Goal: Task Accomplishment & Management: Manage account settings

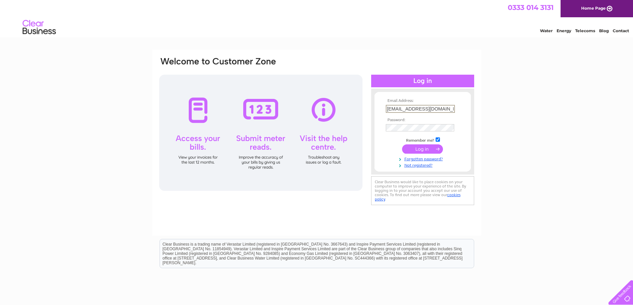
type input "info@dsbudd.com"
click at [419, 148] on input "submit" at bounding box center [422, 148] width 41 height 9
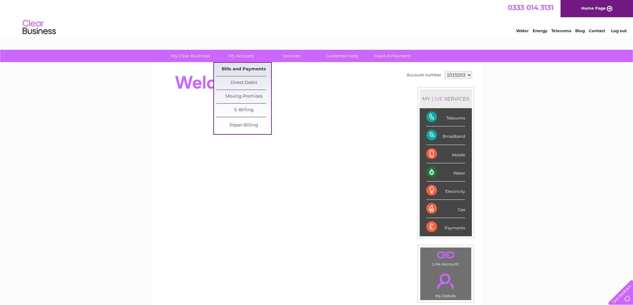
click at [244, 68] on link "Bills and Payments" at bounding box center [243, 69] width 55 height 13
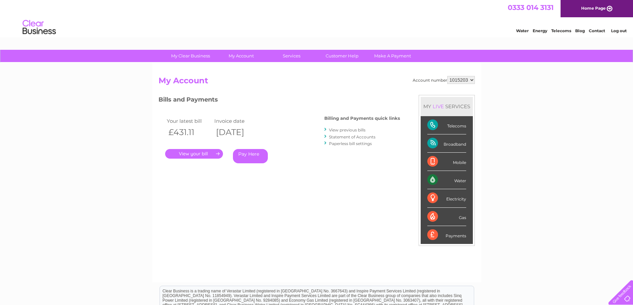
click at [345, 130] on link "View previous bills" at bounding box center [347, 130] width 37 height 5
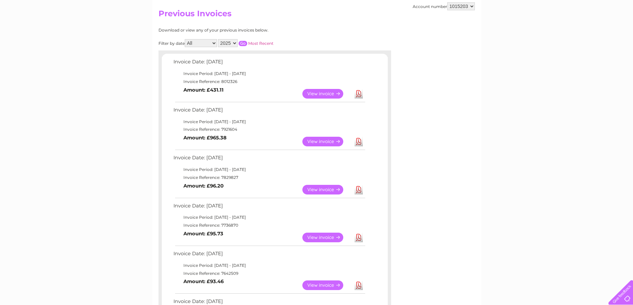
scroll to position [66, 0]
click at [320, 142] on link "View" at bounding box center [326, 142] width 49 height 10
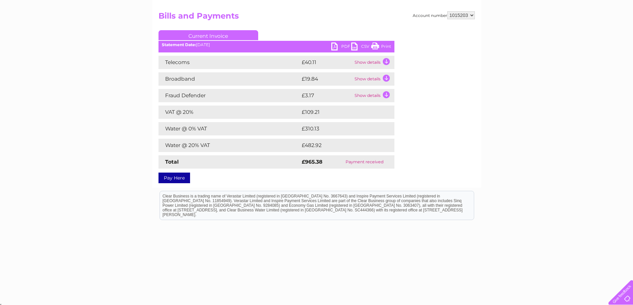
scroll to position [67, 0]
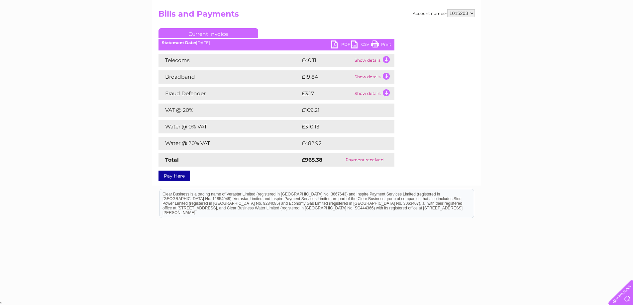
click at [384, 44] on link "Print" at bounding box center [381, 46] width 20 height 10
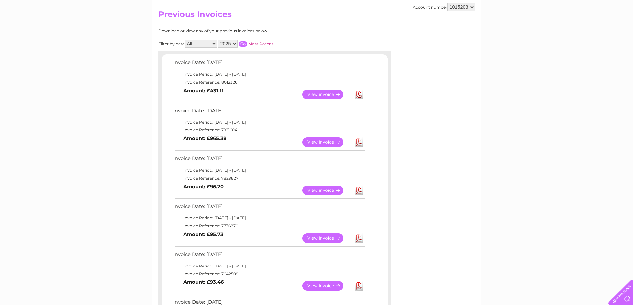
click at [319, 95] on link "View" at bounding box center [326, 95] width 49 height 10
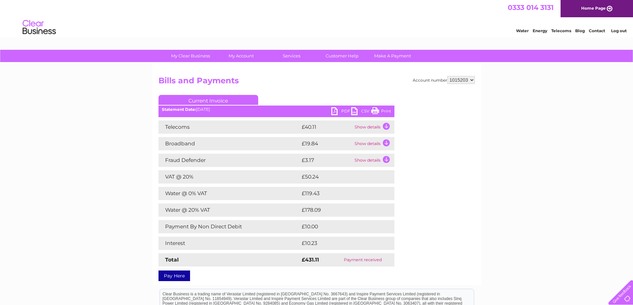
click at [383, 111] on link "Print" at bounding box center [381, 112] width 20 height 10
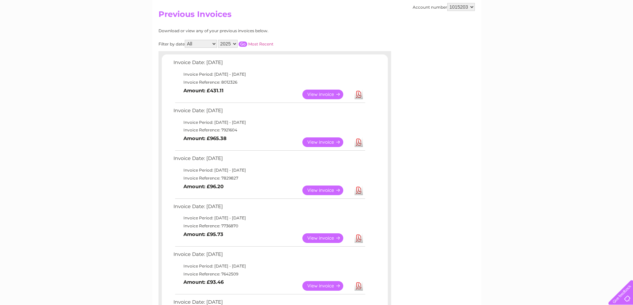
click at [320, 190] on link "View" at bounding box center [326, 191] width 49 height 10
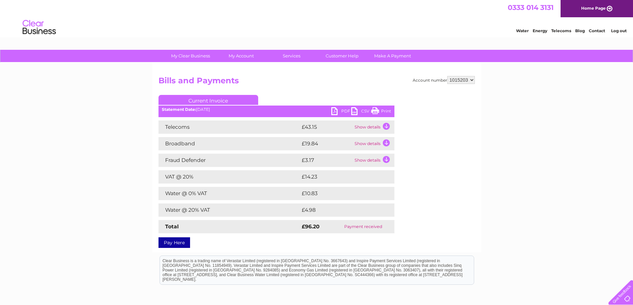
click at [385, 112] on link "Print" at bounding box center [381, 112] width 20 height 10
